Goal: Task Accomplishment & Management: Manage account settings

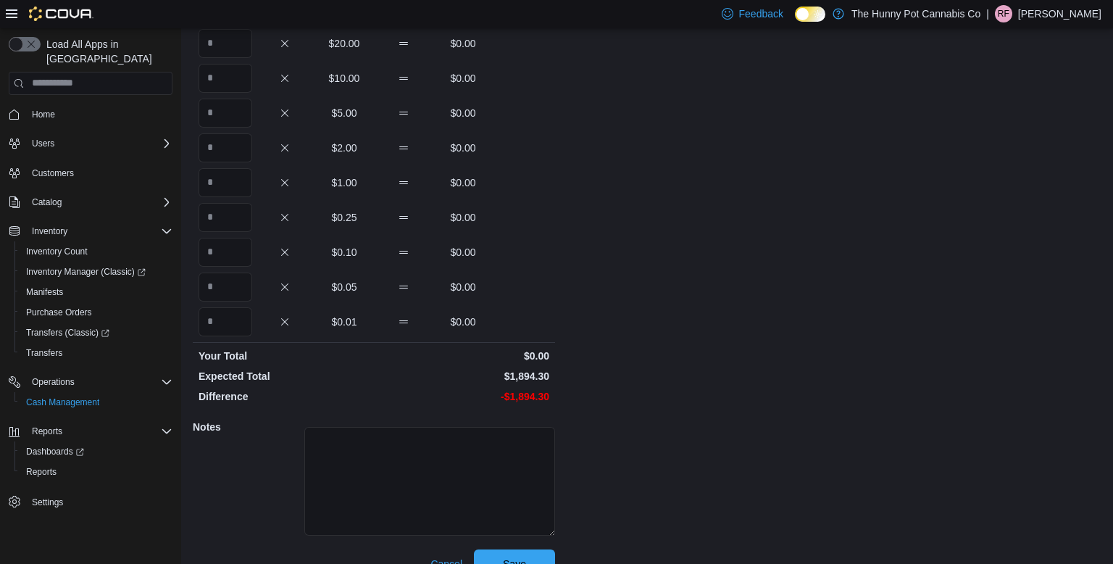
click at [653, 162] on div "Cash Management 2173 Yonge St Safe Safe Audit 2173 Yonge St : Safe Audit Feedba…" at bounding box center [647, 212] width 932 height 756
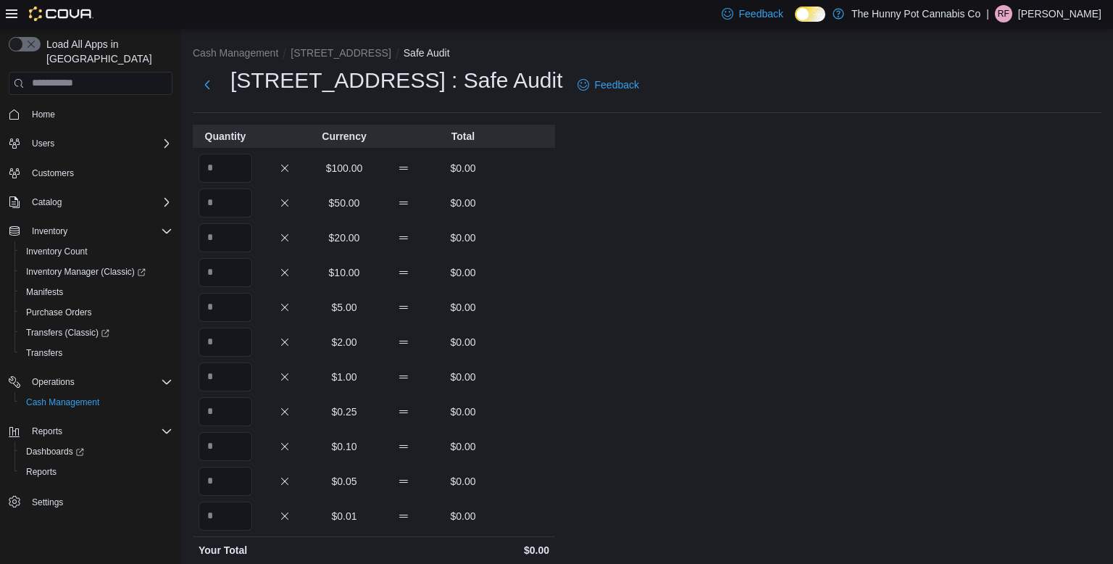
scroll to position [220, 0]
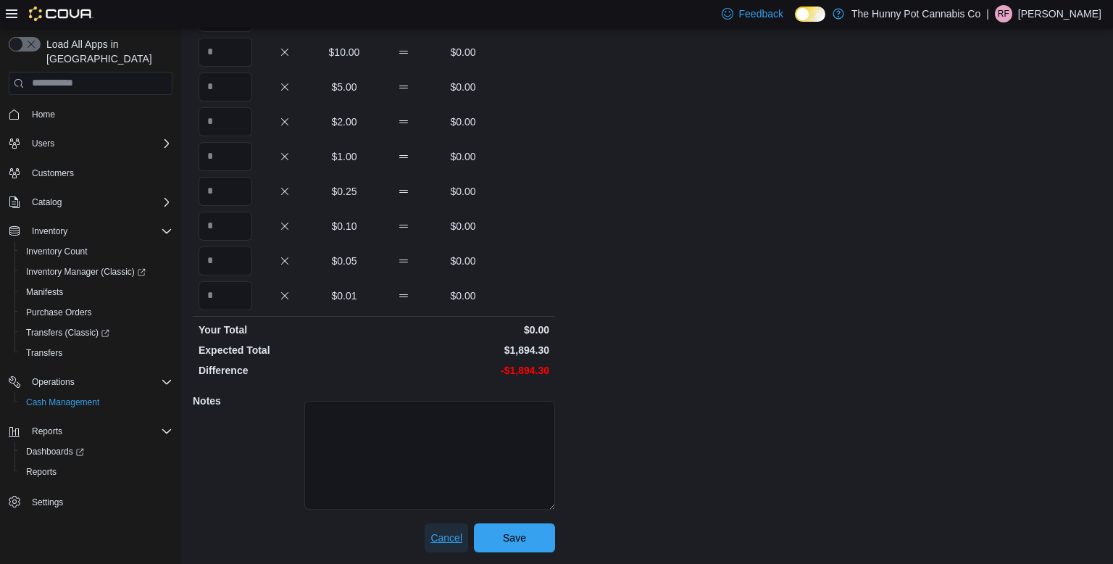
click at [437, 540] on span "Cancel" at bounding box center [446, 537] width 32 height 14
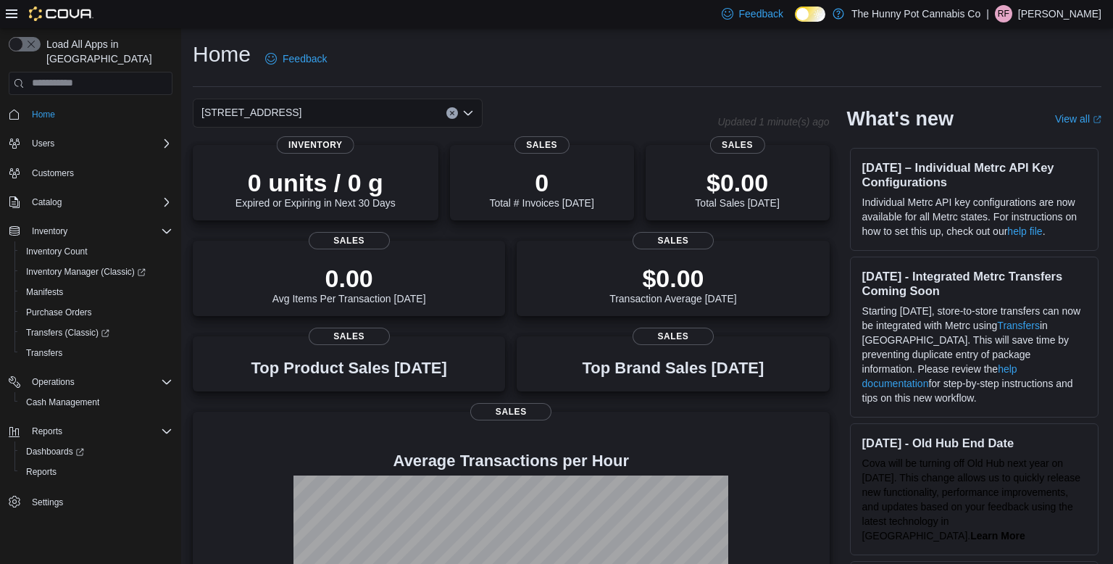
click at [1061, 17] on p "[PERSON_NAME]" at bounding box center [1059, 13] width 83 height 17
click at [1009, 142] on span "Sign Out" at bounding box center [1007, 139] width 39 height 14
